Goal: Check status: Check status

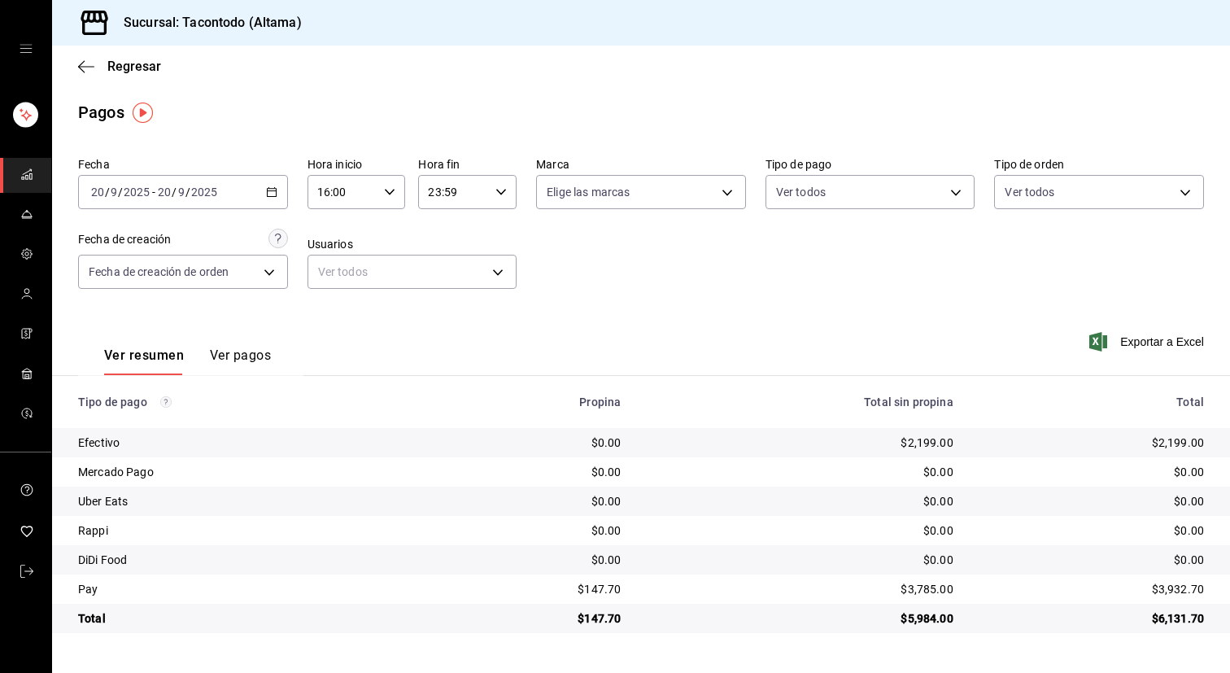
click at [118, 57] on div "Regresar" at bounding box center [641, 66] width 1178 height 41
click at [118, 72] on span "Regresar" at bounding box center [134, 66] width 54 height 15
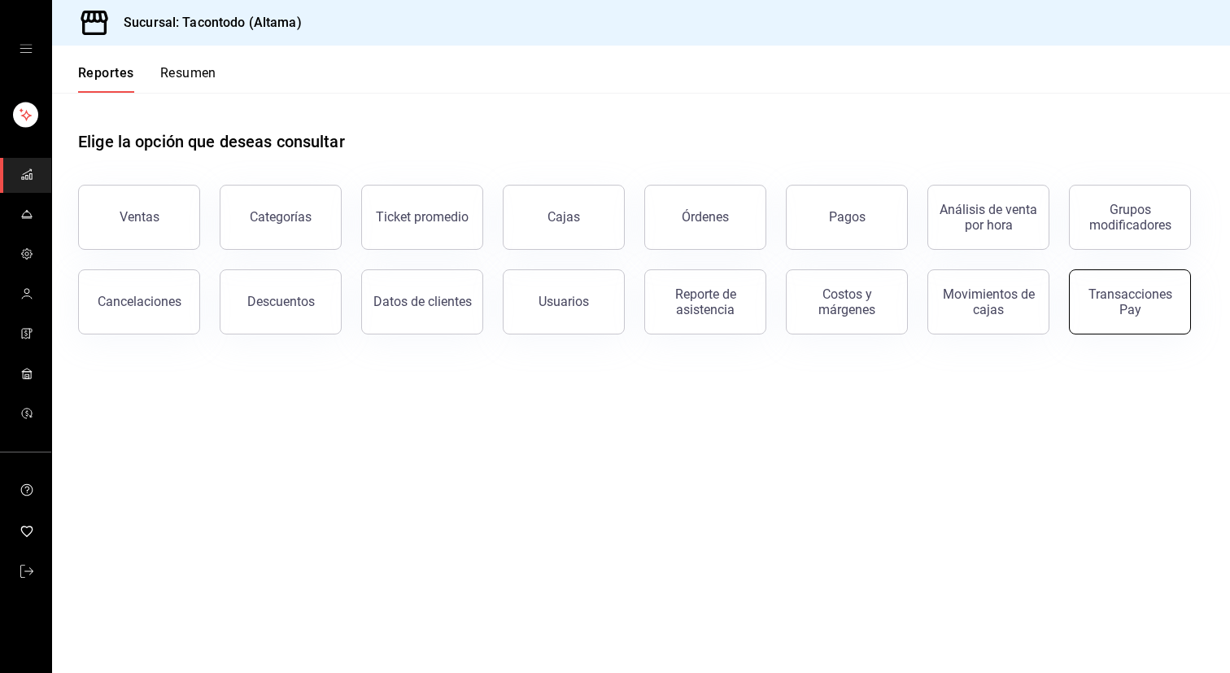
click at [1125, 305] on div "Transacciones Pay" at bounding box center [1130, 301] width 101 height 31
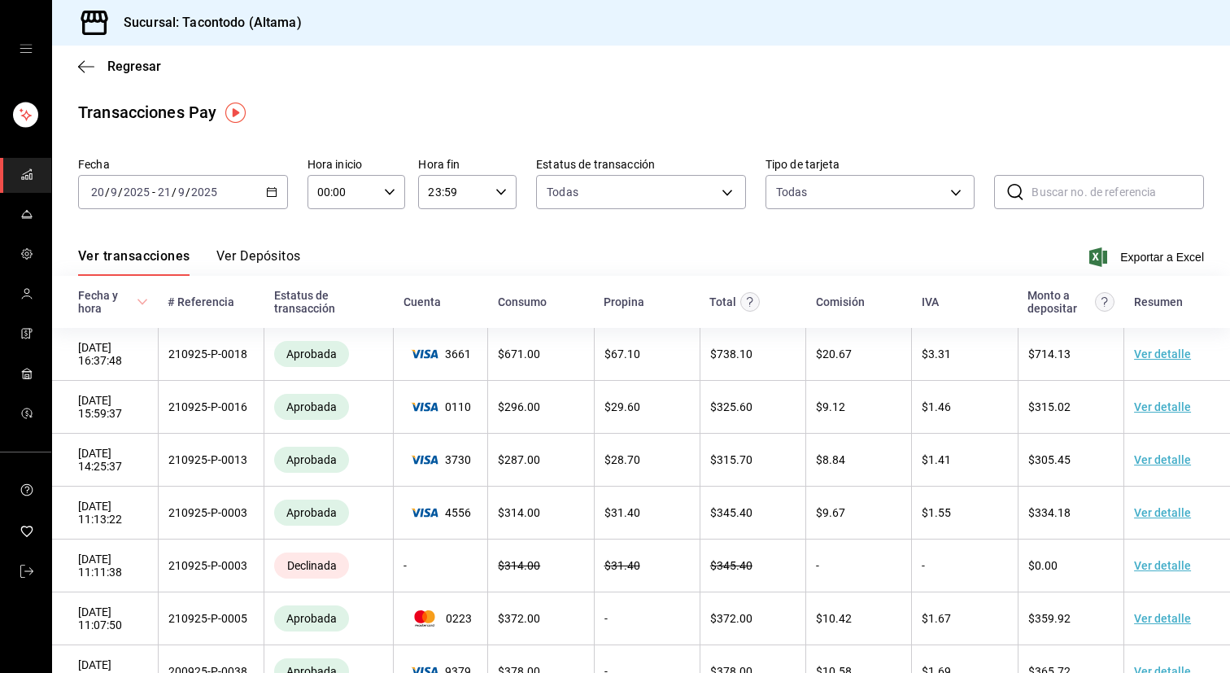
click at [273, 256] on button "Ver Depósitos" at bounding box center [258, 262] width 85 height 28
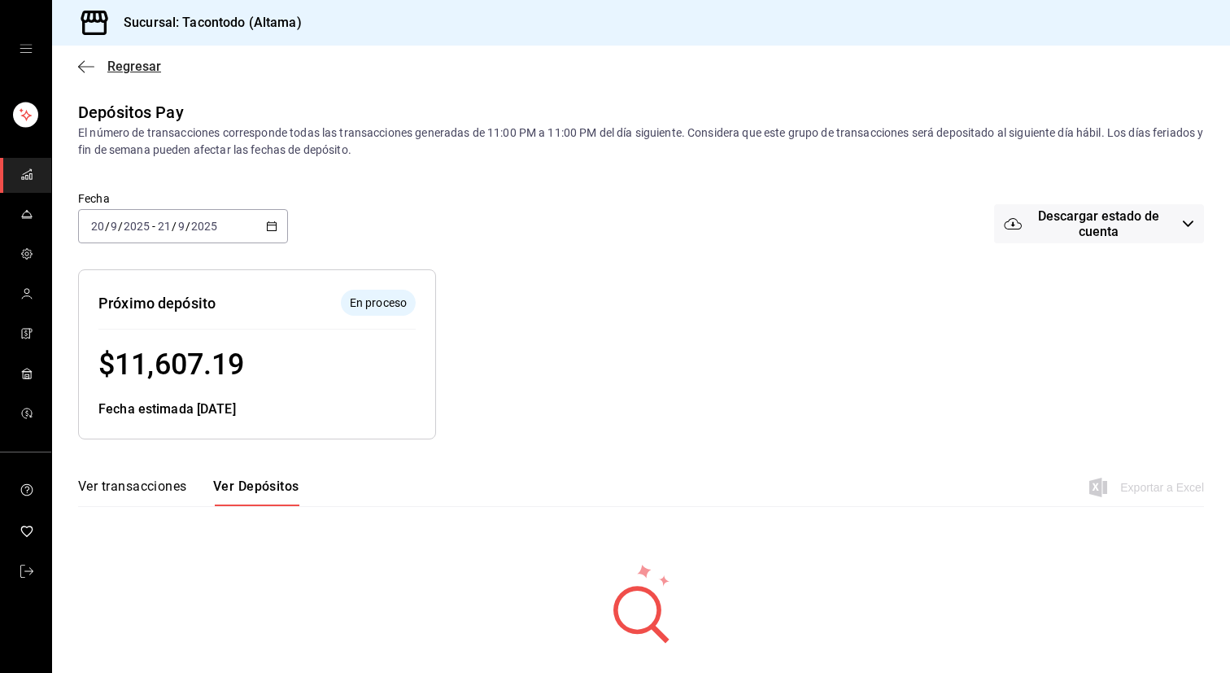
click at [91, 63] on icon "button" at bounding box center [86, 66] width 16 height 15
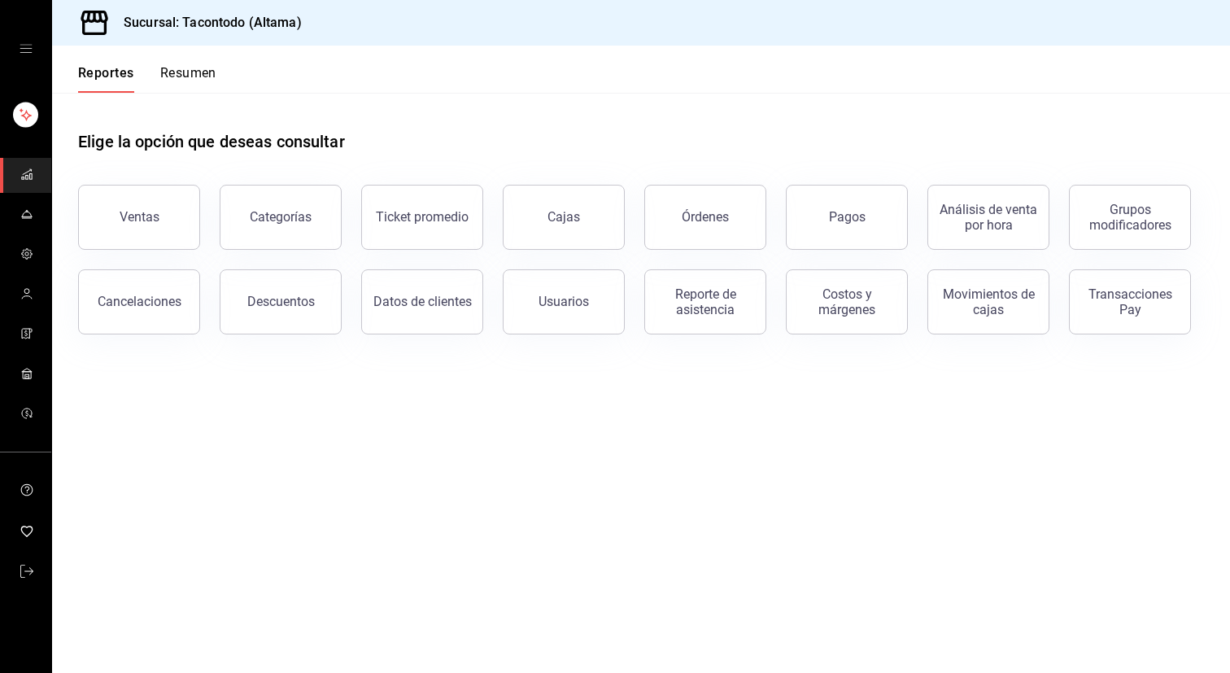
click at [167, 74] on button "Resumen" at bounding box center [188, 79] width 56 height 28
